Goal: Task Accomplishment & Management: Manage account settings

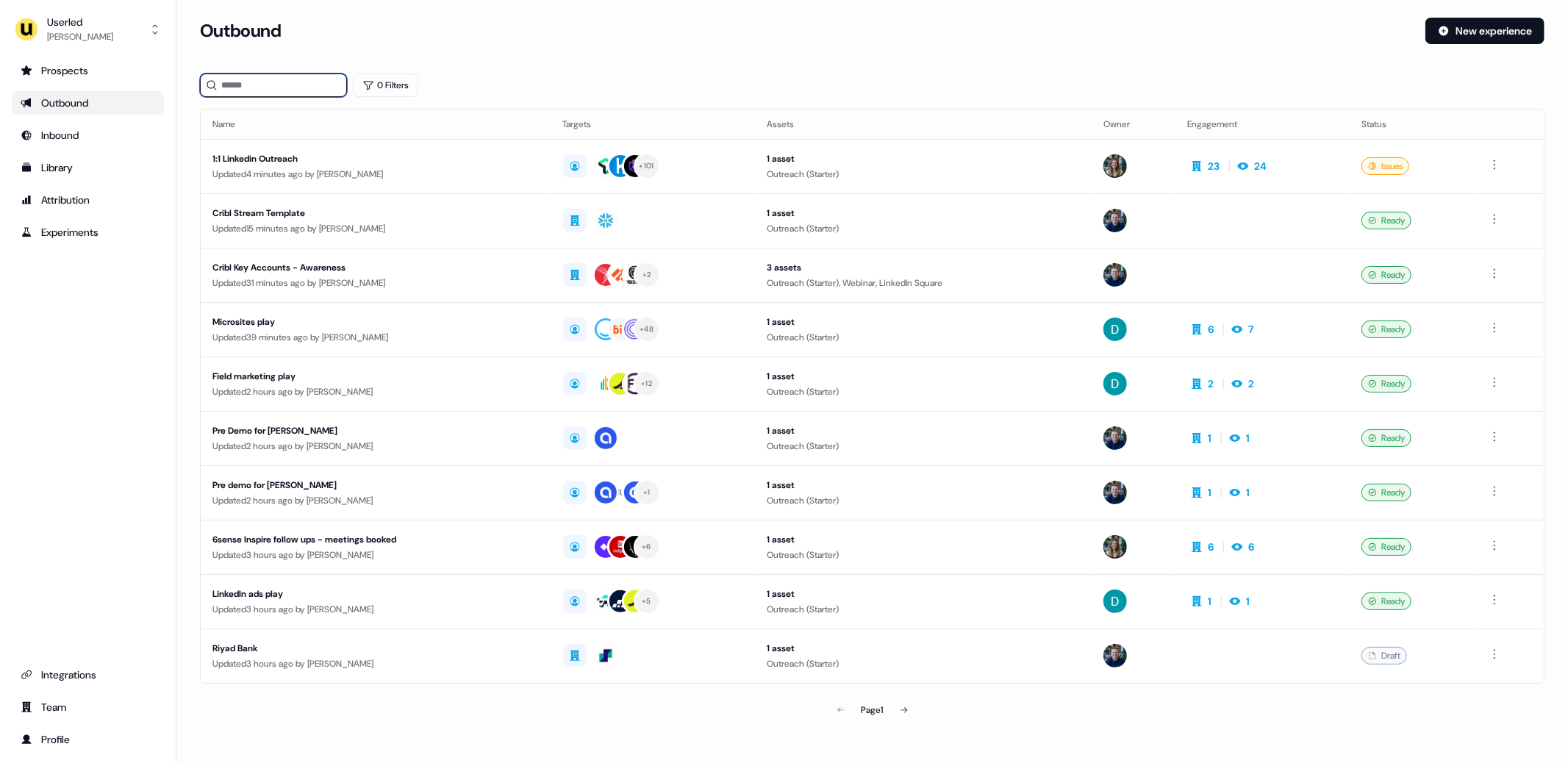
click at [271, 89] on input at bounding box center [273, 85] width 147 height 23
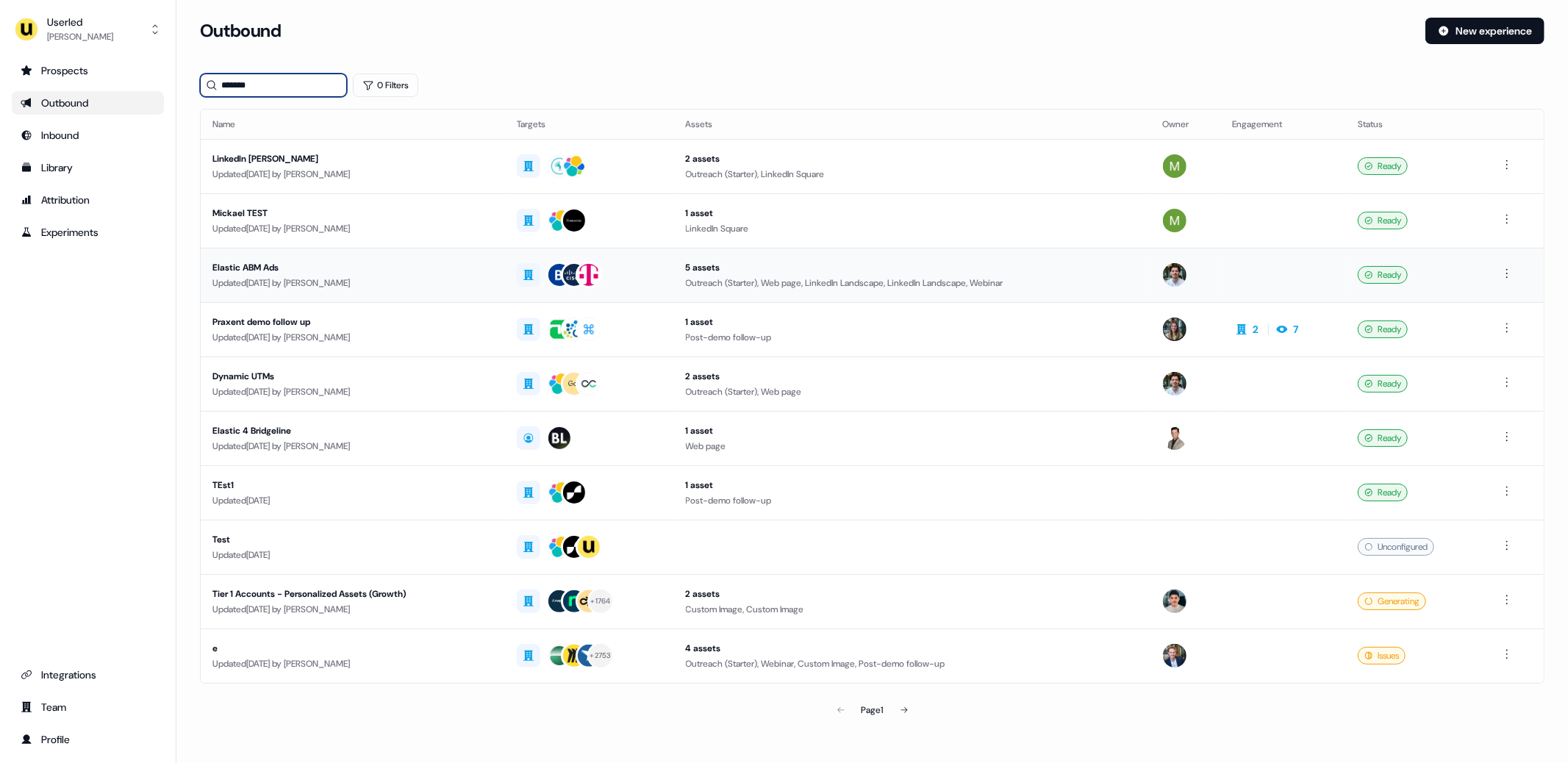
type input "*******"
click at [253, 266] on div "Elastic ABM Ads" at bounding box center [352, 268] width 281 height 15
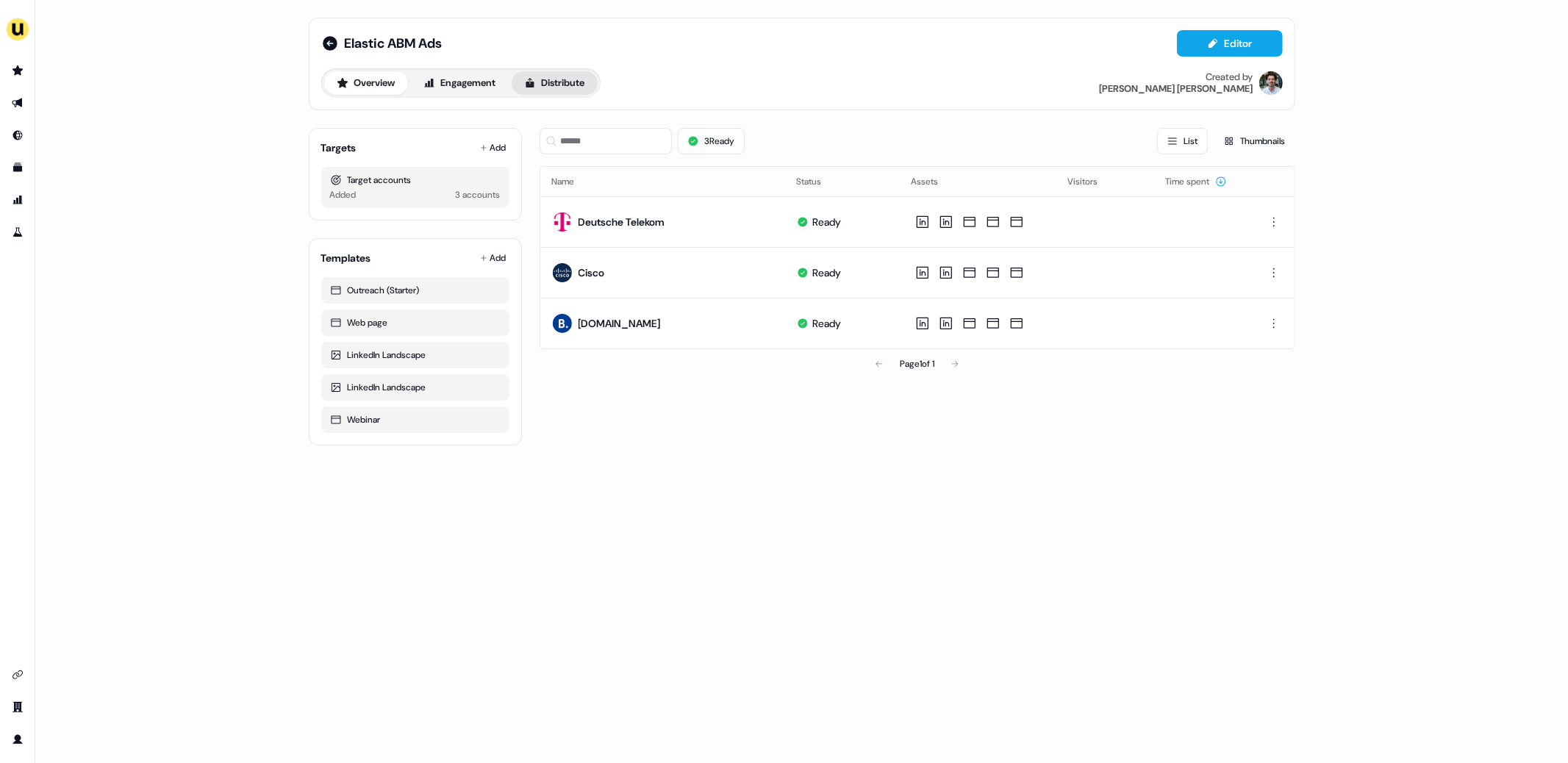
click at [557, 79] on button "Distribute" at bounding box center [554, 83] width 86 height 23
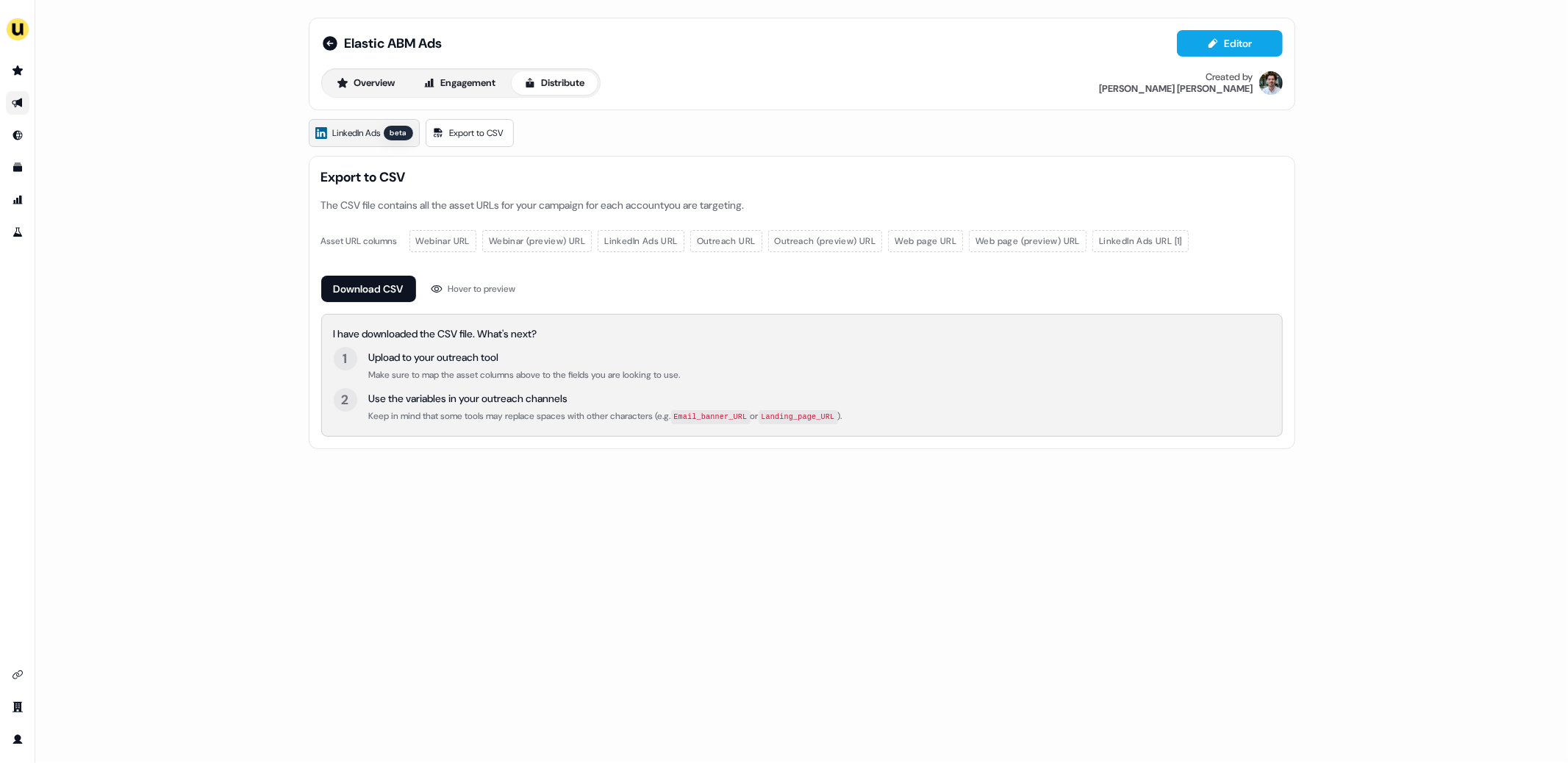
click at [345, 128] on span "LinkedIn Ads" at bounding box center [357, 133] width 48 height 15
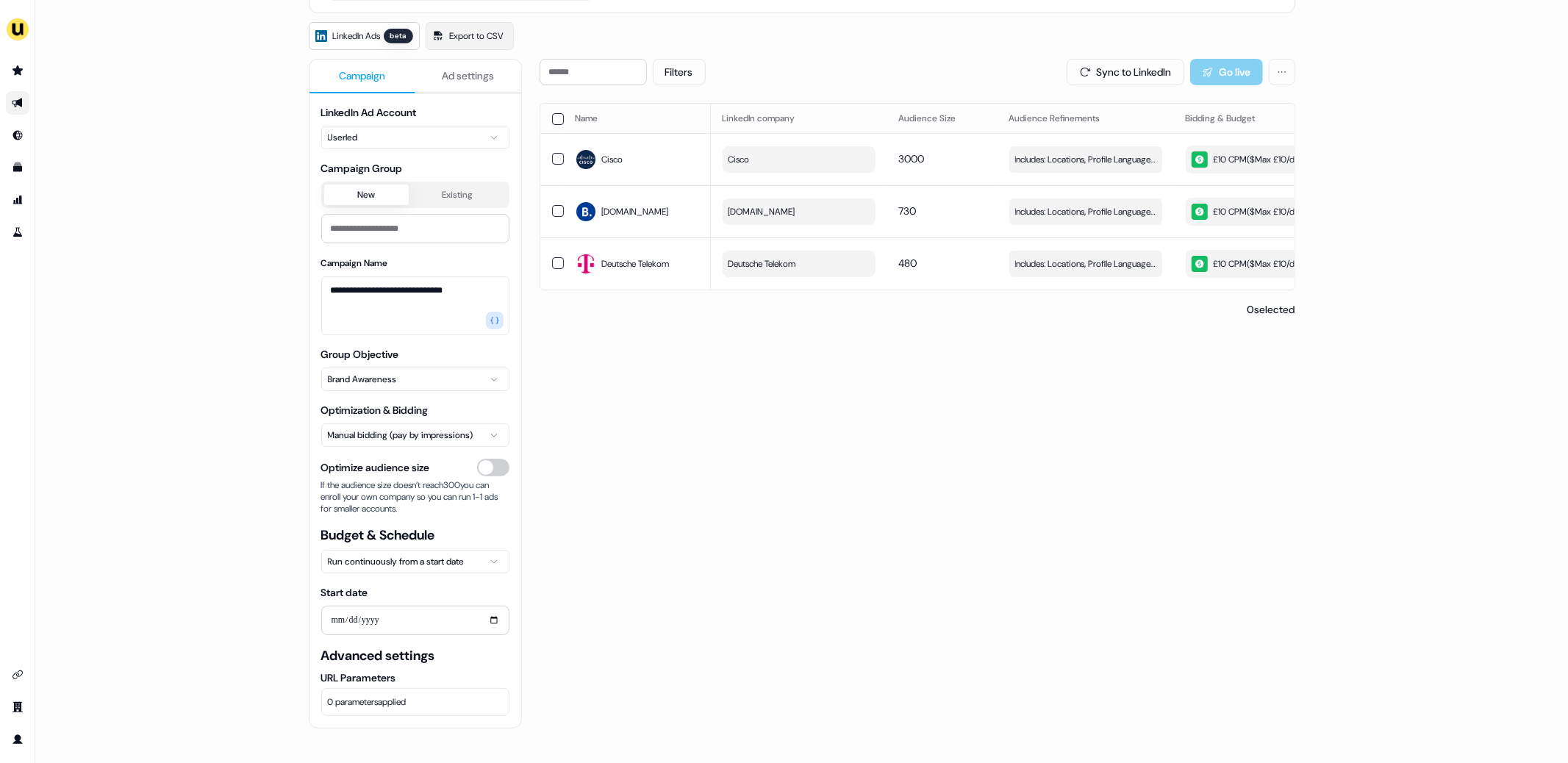
scroll to position [95, 0]
click at [451, 698] on button "0 parameters applied" at bounding box center [415, 703] width 188 height 28
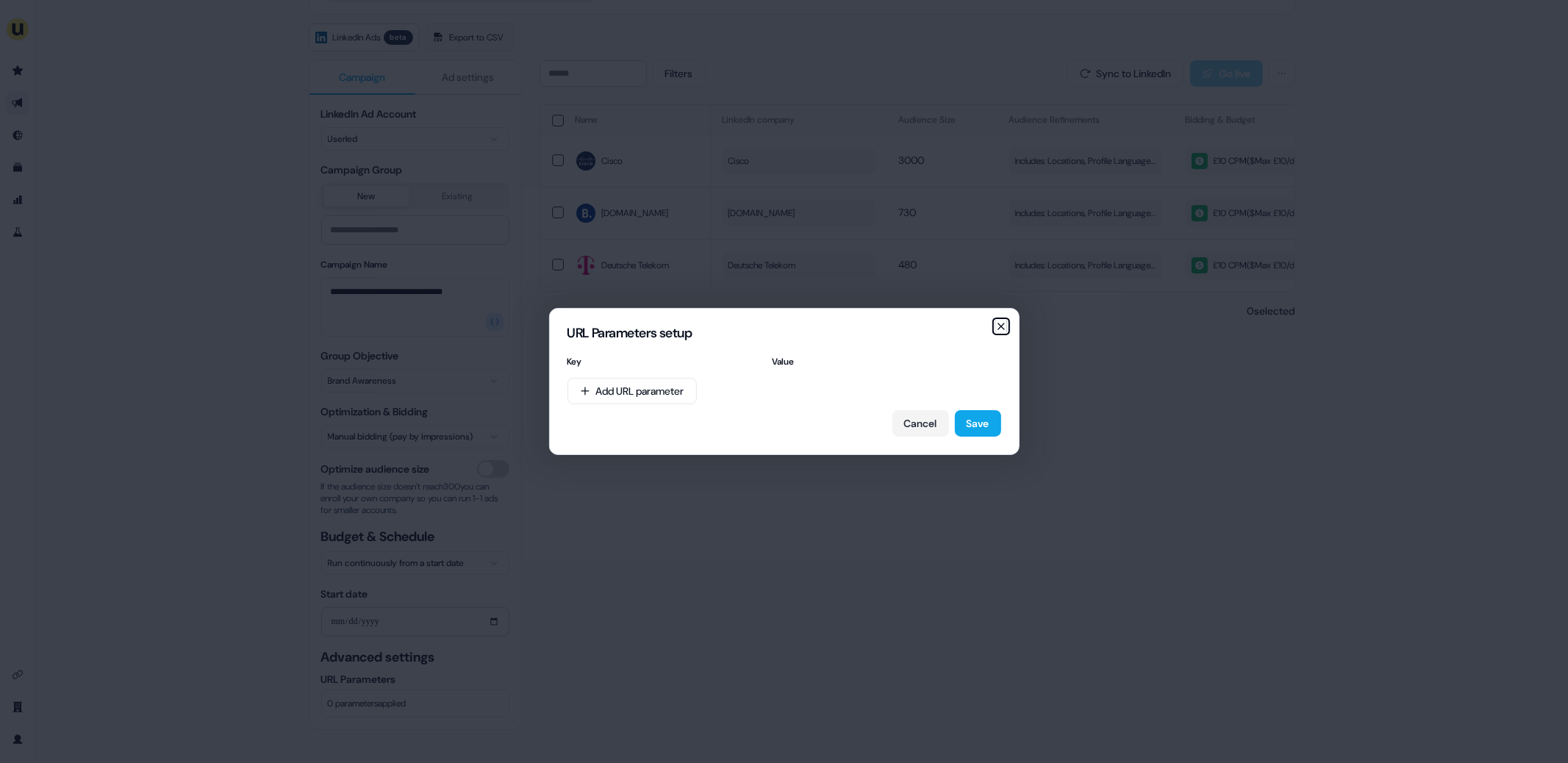
click at [998, 330] on icon "button" at bounding box center [1002, 326] width 12 height 12
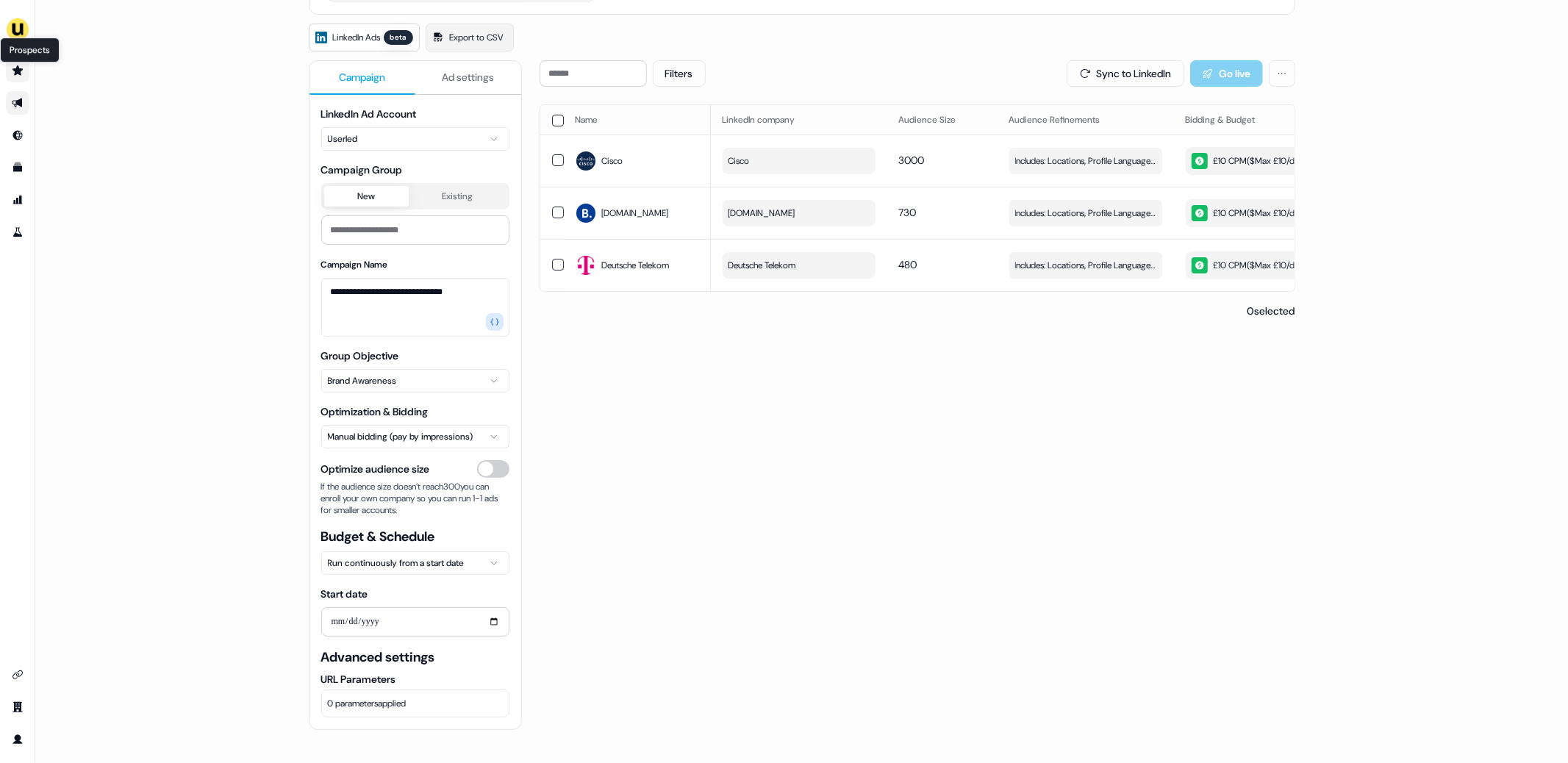
click at [21, 68] on icon "Go to prospects" at bounding box center [18, 71] width 12 height 12
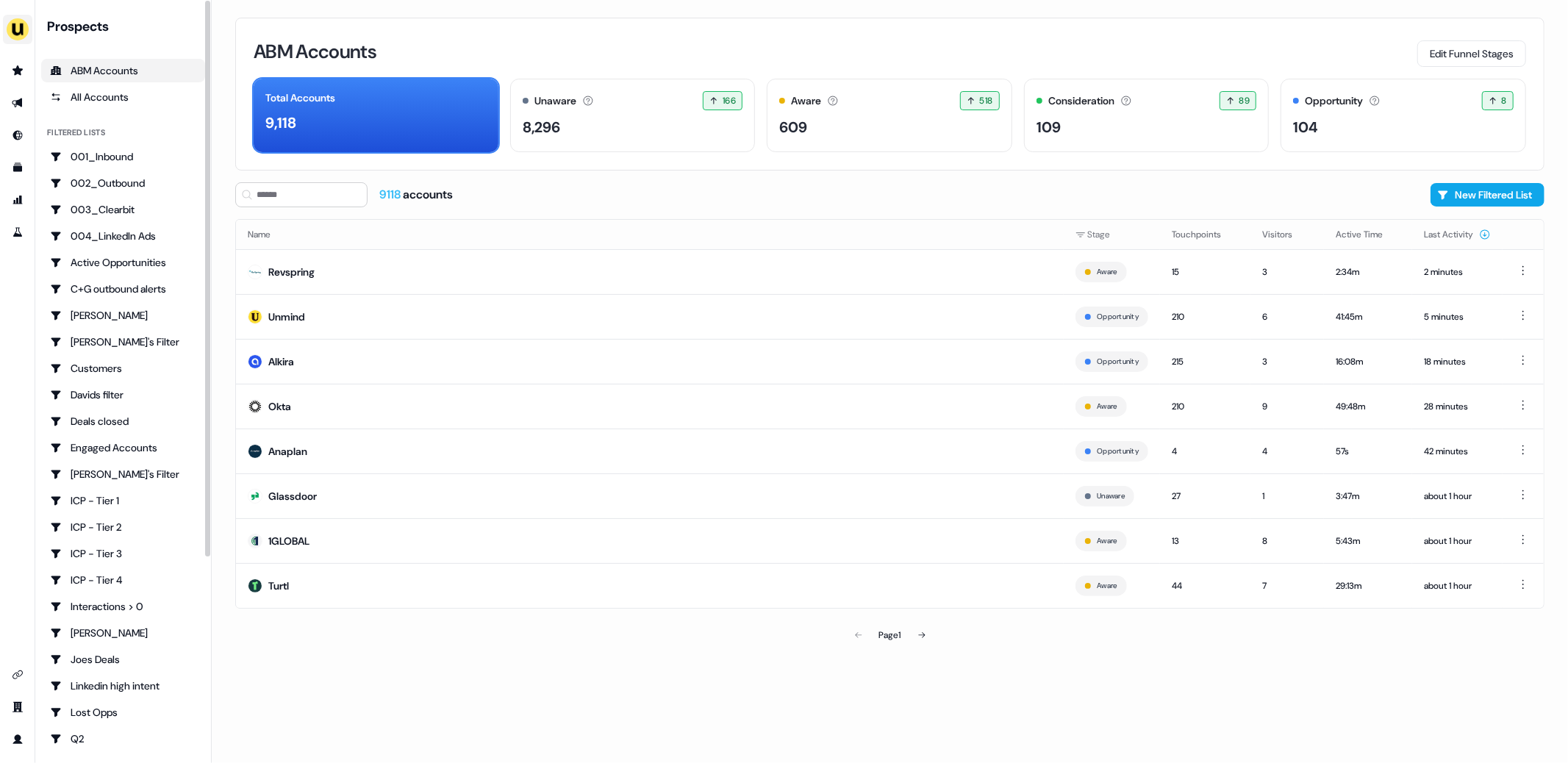
click at [11, 16] on button "side nav menu" at bounding box center [17, 29] width 29 height 29
click at [56, 64] on div "Impersonate (Admin)" at bounding box center [76, 68] width 140 height 26
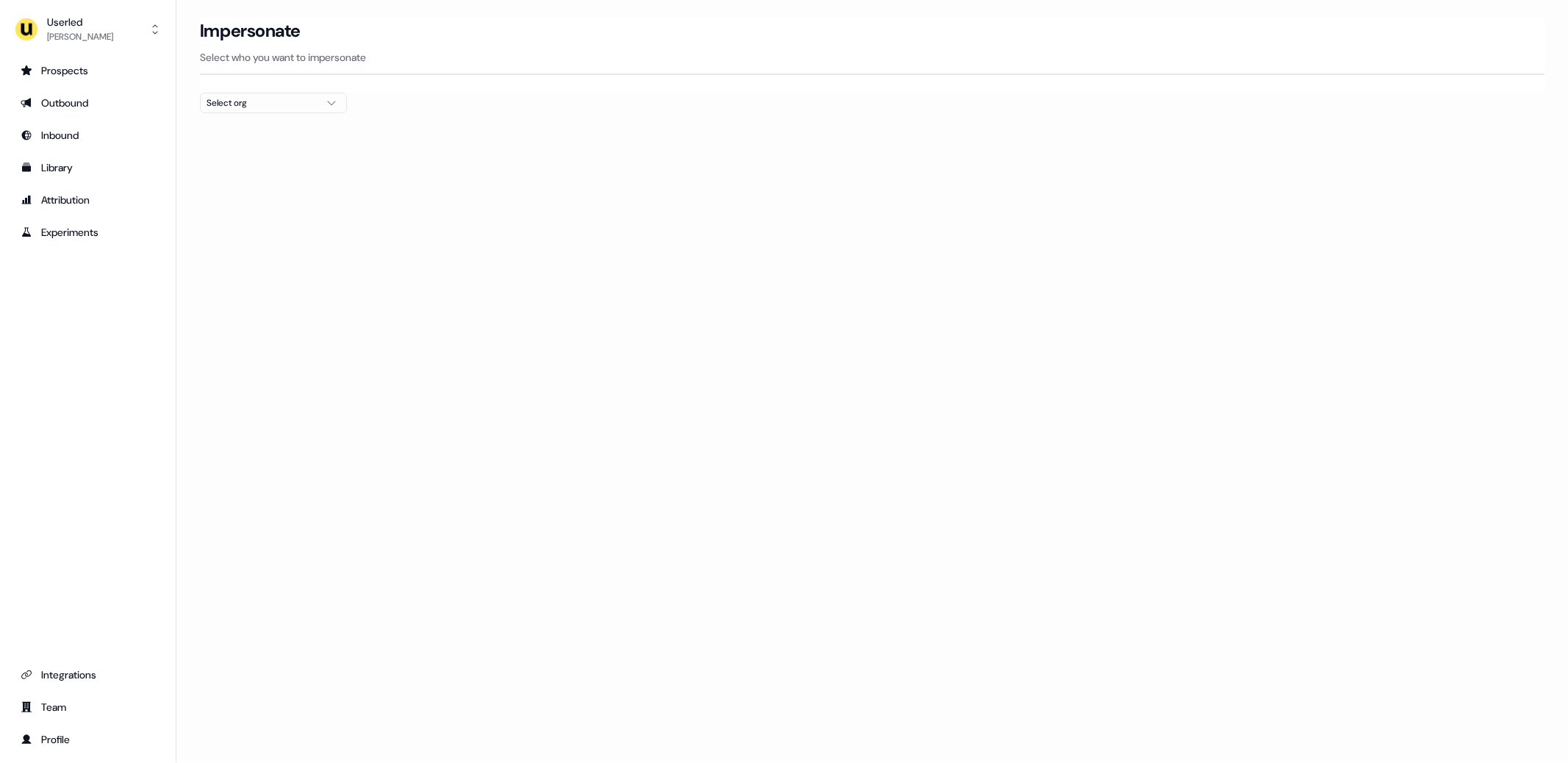
click at [293, 104] on div "Select org" at bounding box center [262, 103] width 111 height 15
type input "*****"
click at [244, 150] on div "Canva" at bounding box center [274, 155] width 146 height 23
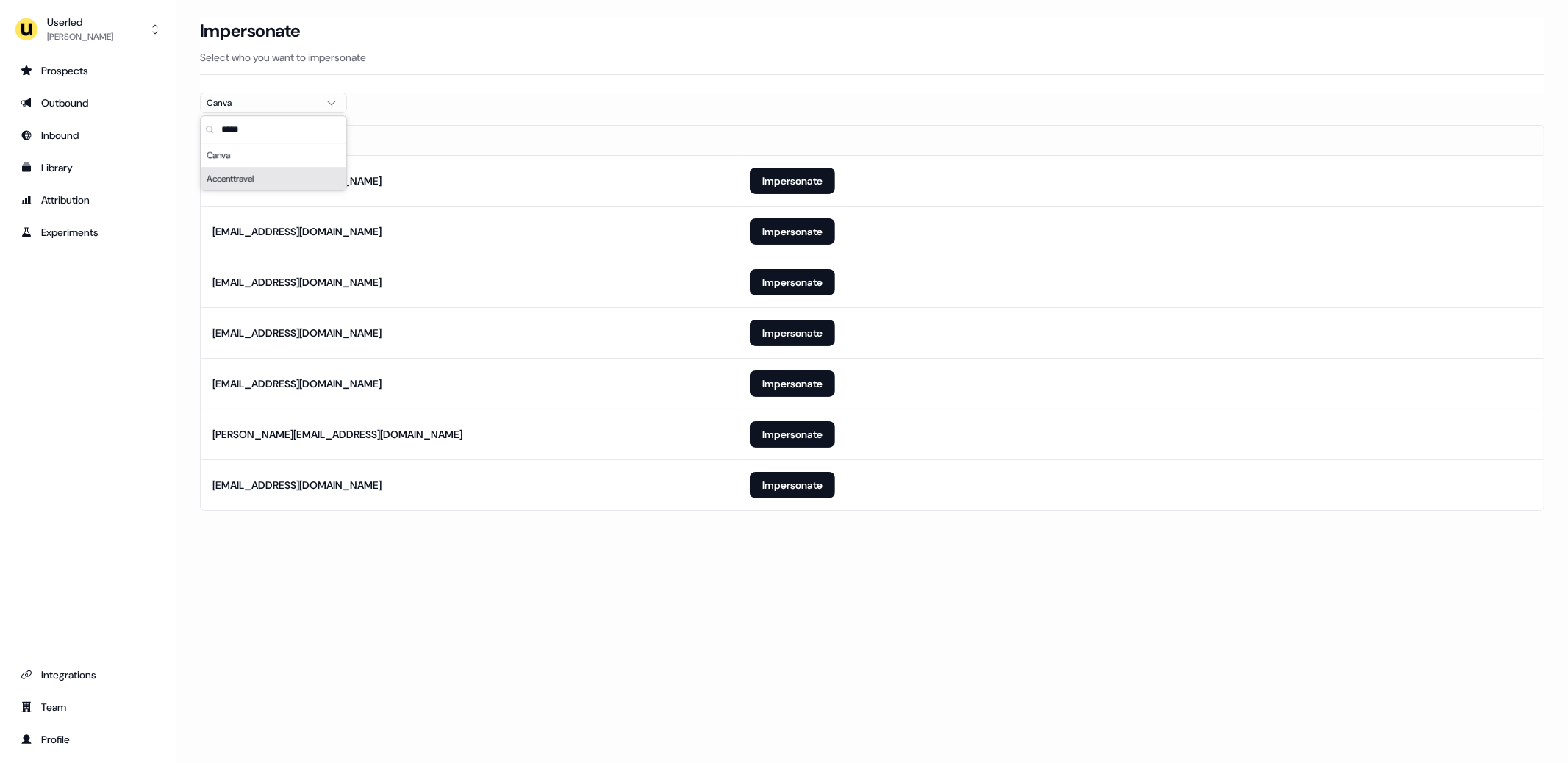
click at [187, 302] on section "Loading... Impersonate Select who you want to impersonate Canva Email [EMAIL_AD…" at bounding box center [872, 284] width 1391 height 534
click at [775, 285] on button "Impersonate" at bounding box center [792, 282] width 85 height 26
